Goal: Information Seeking & Learning: Check status

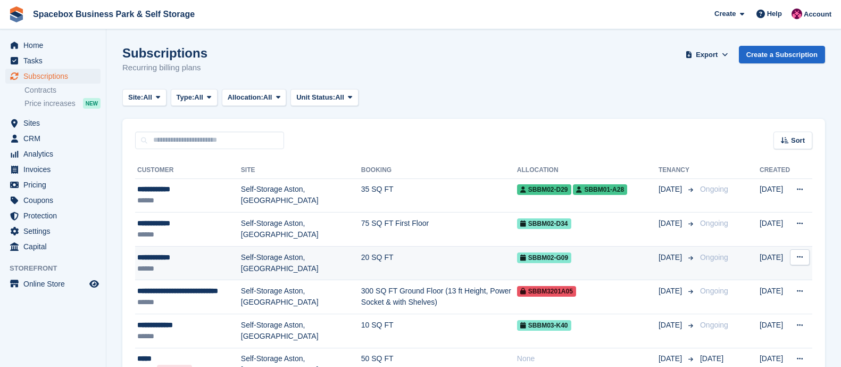
scroll to position [12, 0]
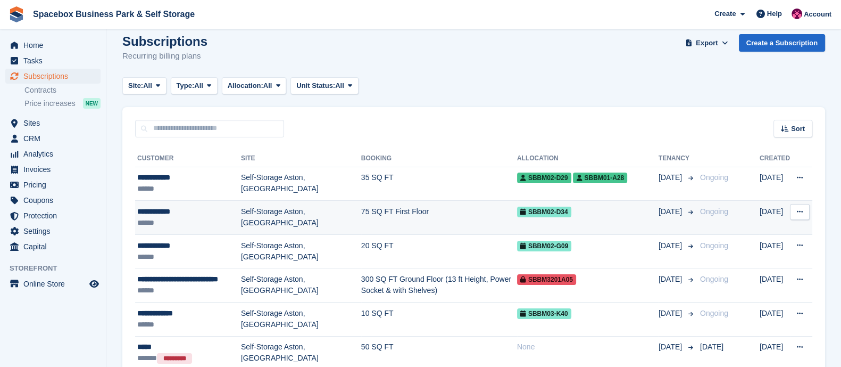
click at [206, 218] on div "******" at bounding box center [189, 222] width 104 height 11
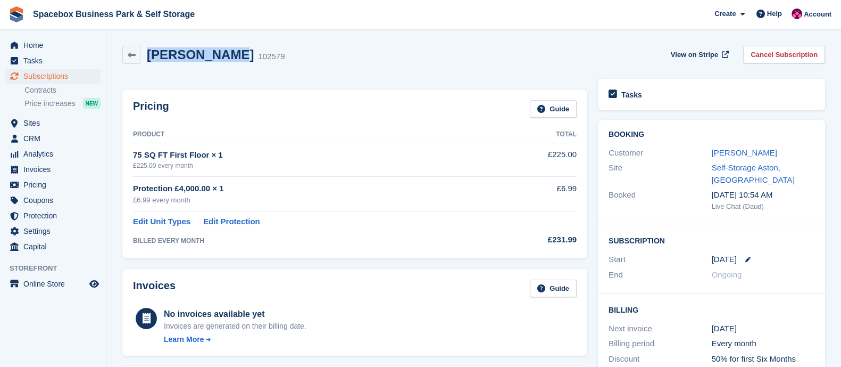
click at [150, 57] on h2 "Manjit Singh" at bounding box center [200, 54] width 107 height 14
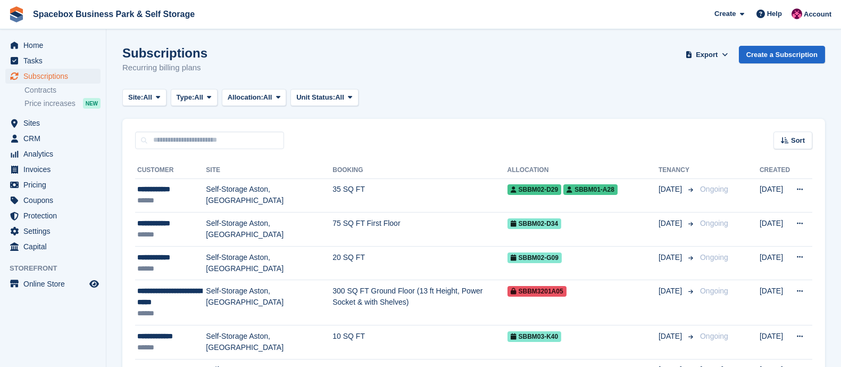
click at [276, 180] on td "Self-Storage Aston, [GEOGRAPHIC_DATA]" at bounding box center [269, 195] width 127 height 34
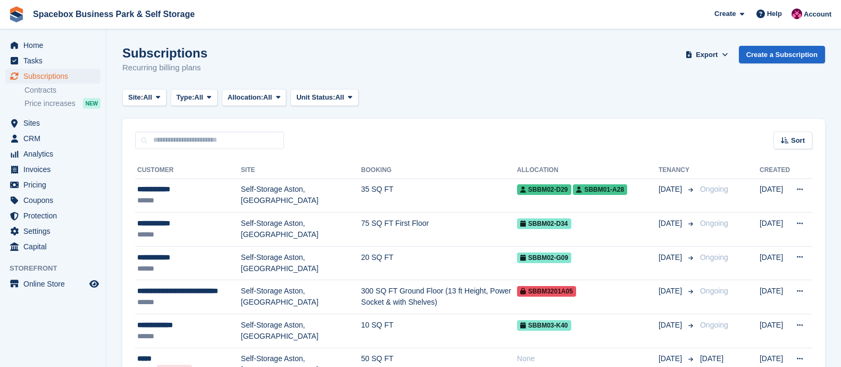
scroll to position [12, 0]
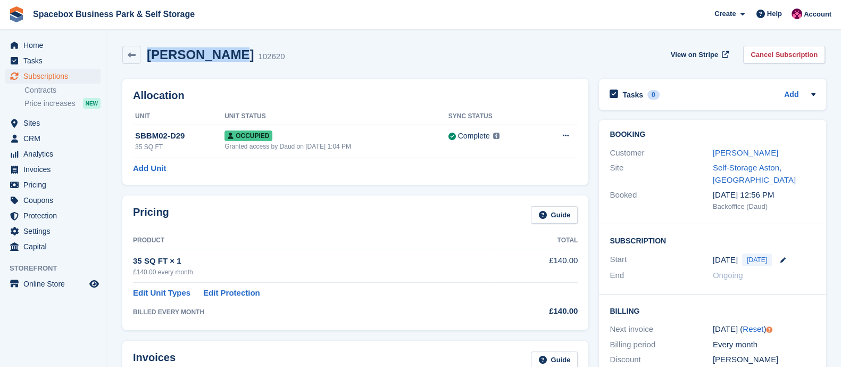
drag, startPoint x: 221, startPoint y: 57, endPoint x: 143, endPoint y: 57, distance: 77.7
click at [143, 57] on div "[PERSON_NAME] 102620" at bounding box center [213, 54] width 144 height 15
copy h2 "[PERSON_NAME]"
